Goal: Browse casually

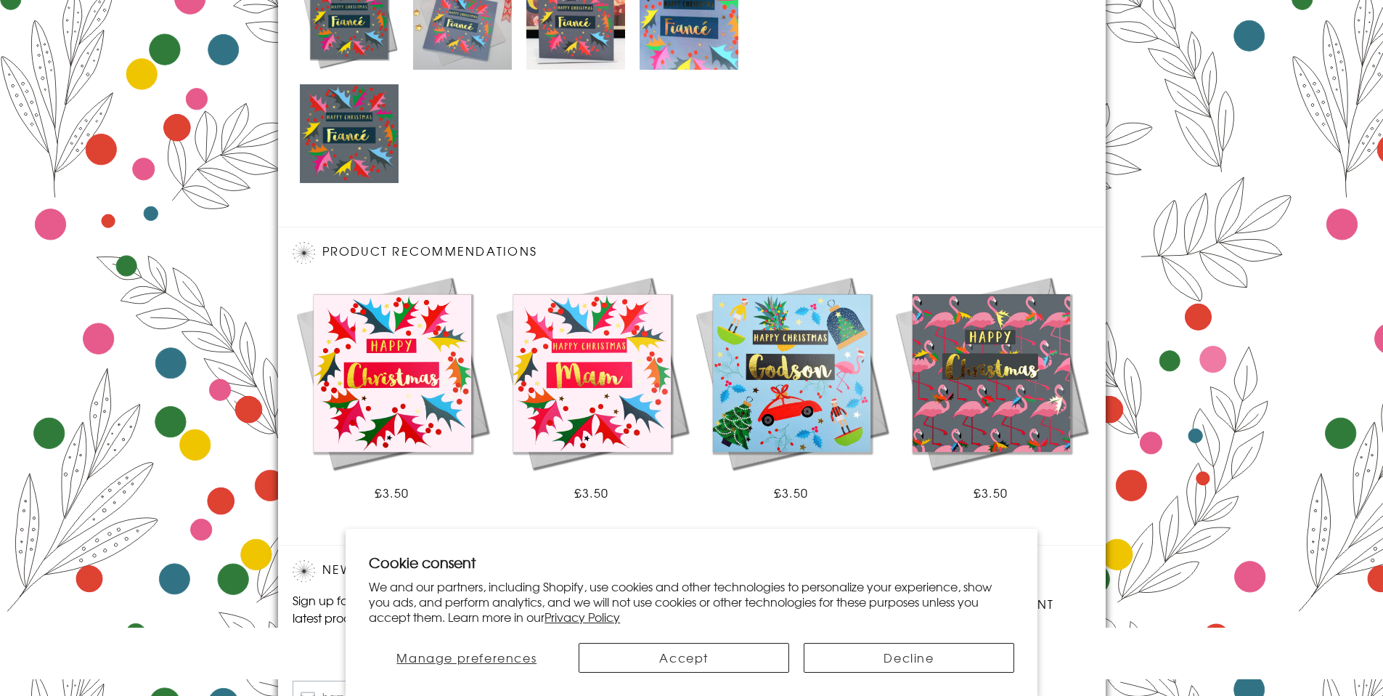
scroll to position [917, 0]
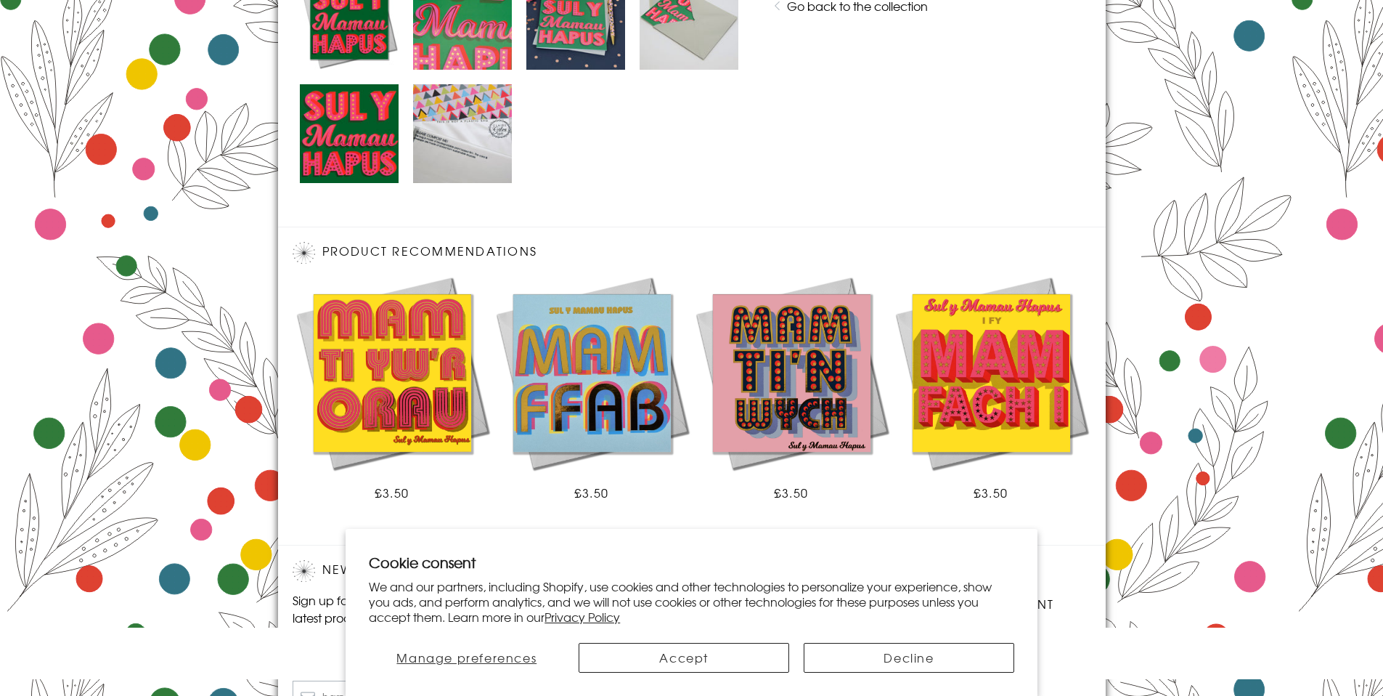
scroll to position [917, 0]
